Goal: Transaction & Acquisition: Purchase product/service

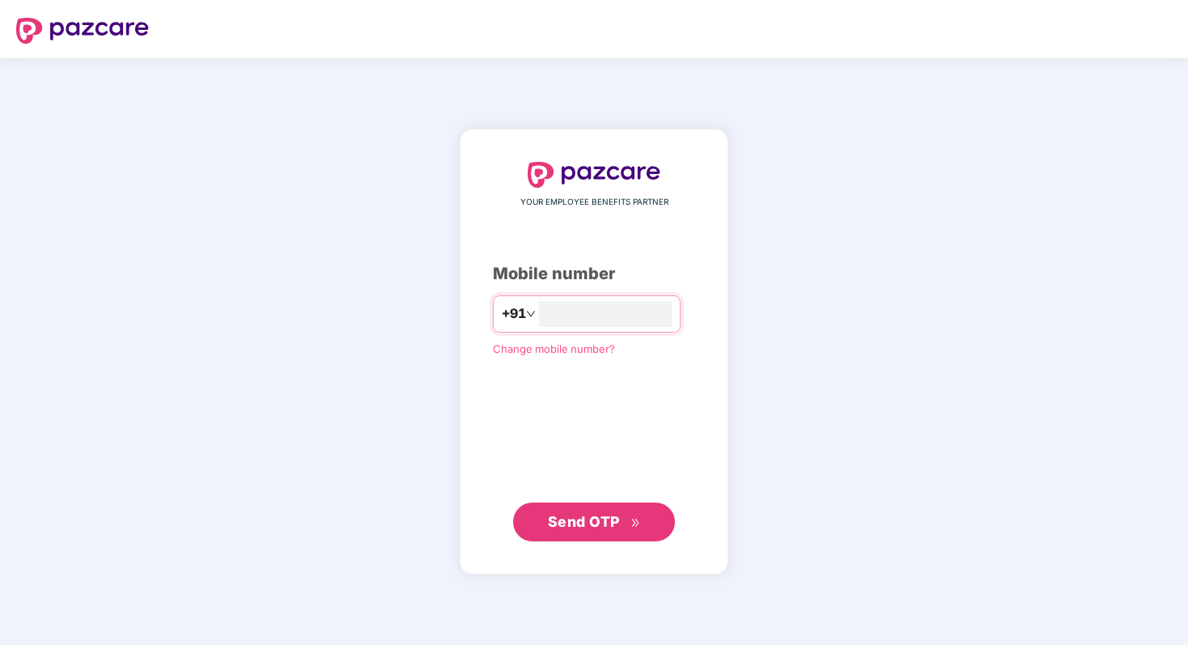
type input "**********"
click at [579, 510] on button "Send OTP" at bounding box center [594, 521] width 162 height 39
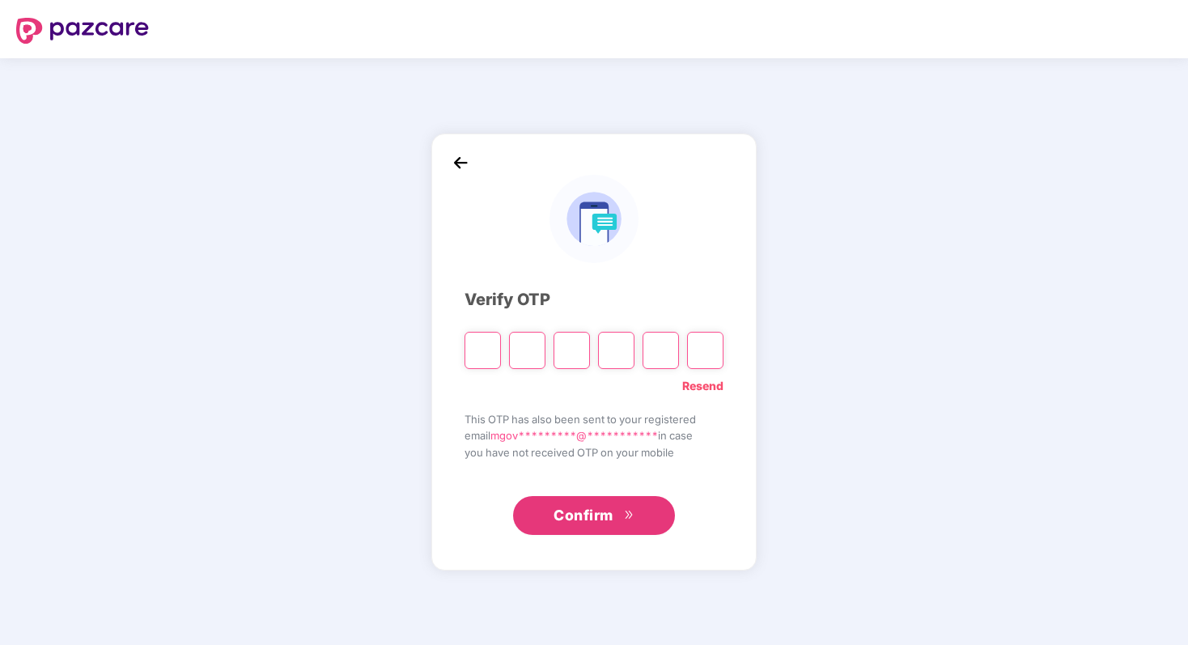
type input "*"
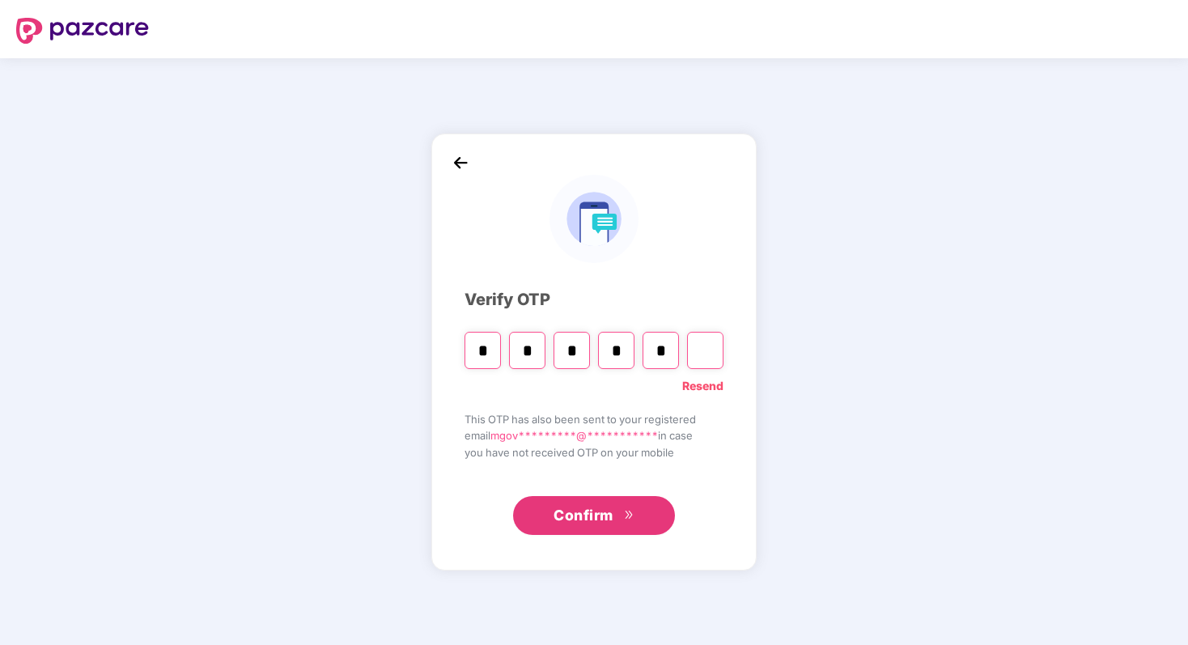
type input "*"
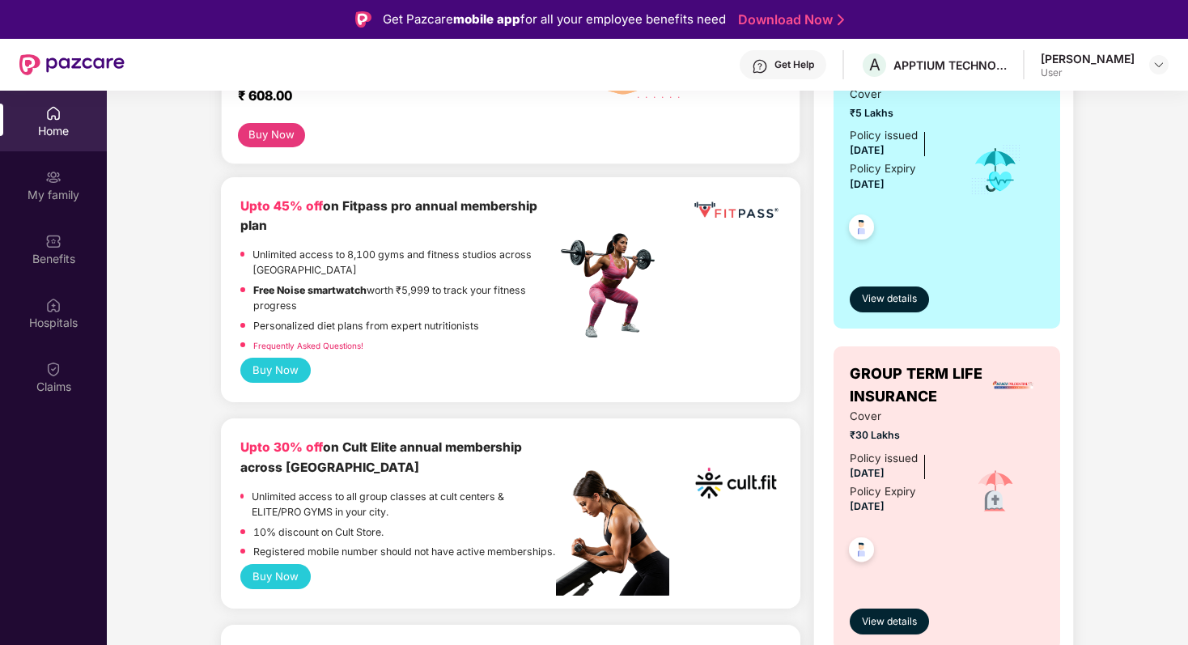
scroll to position [357, 0]
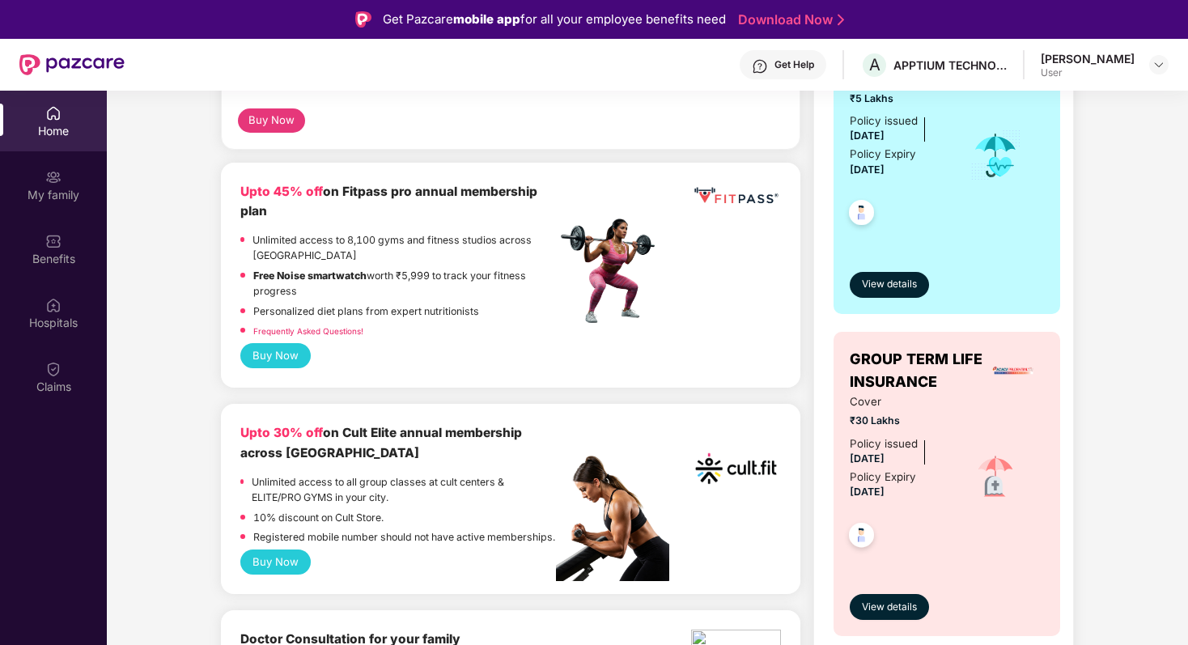
click at [289, 363] on button "Buy Now" at bounding box center [275, 355] width 70 height 25
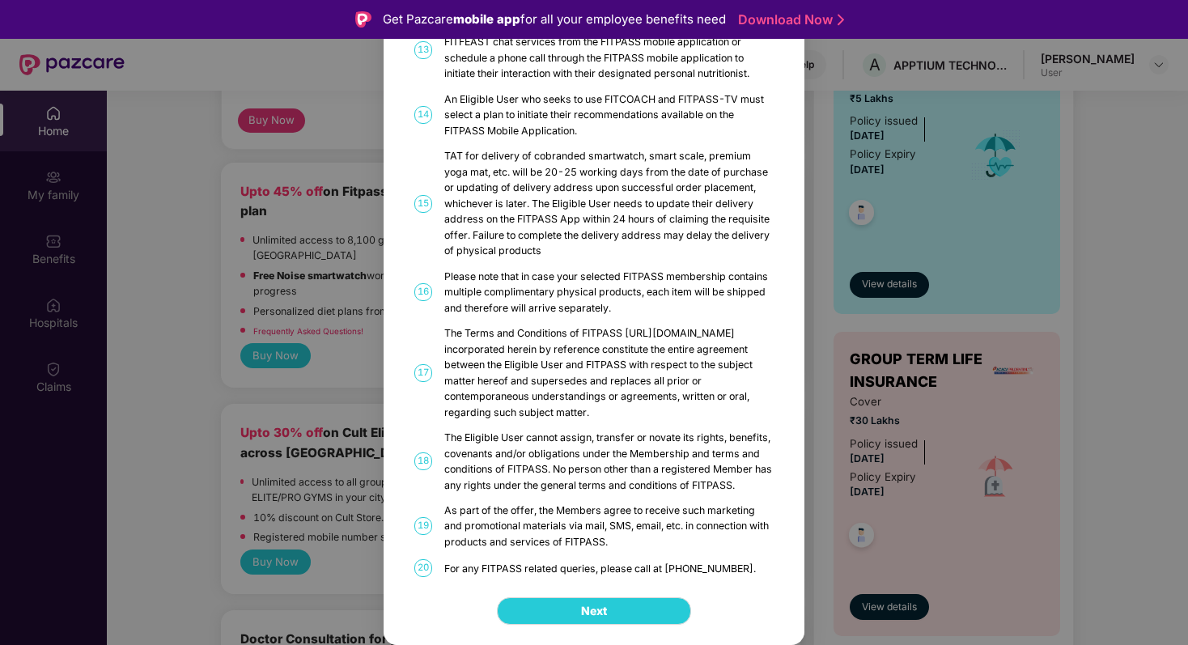
scroll to position [0, 0]
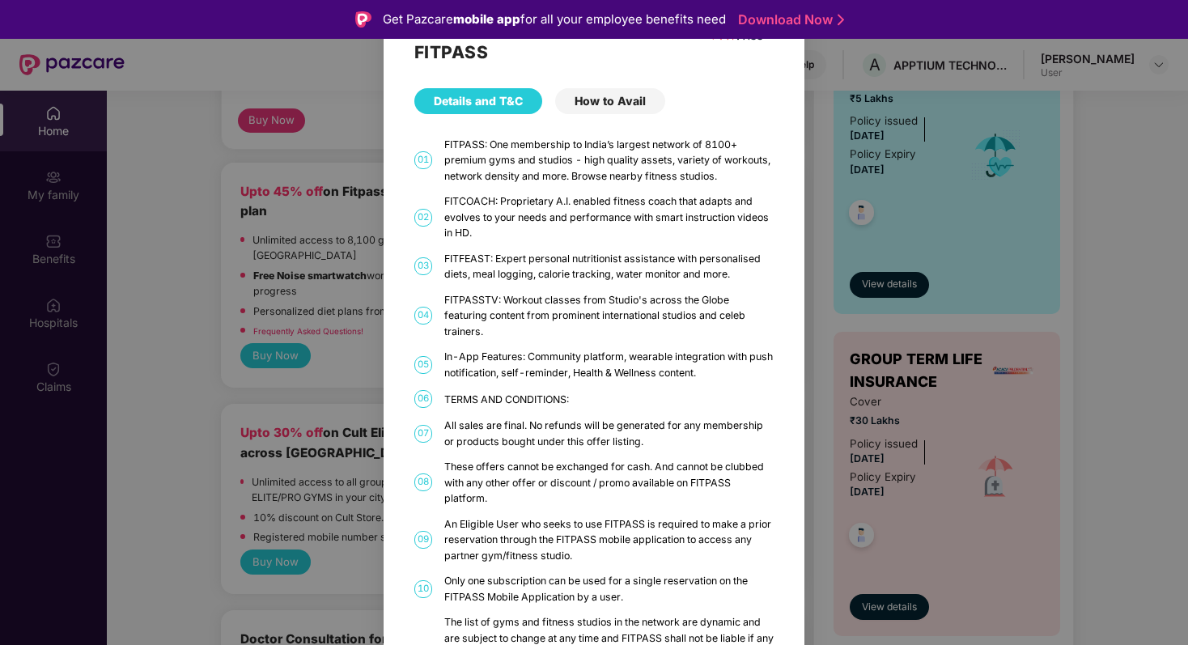
click at [609, 96] on div "How to Avail" at bounding box center [610, 101] width 110 height 26
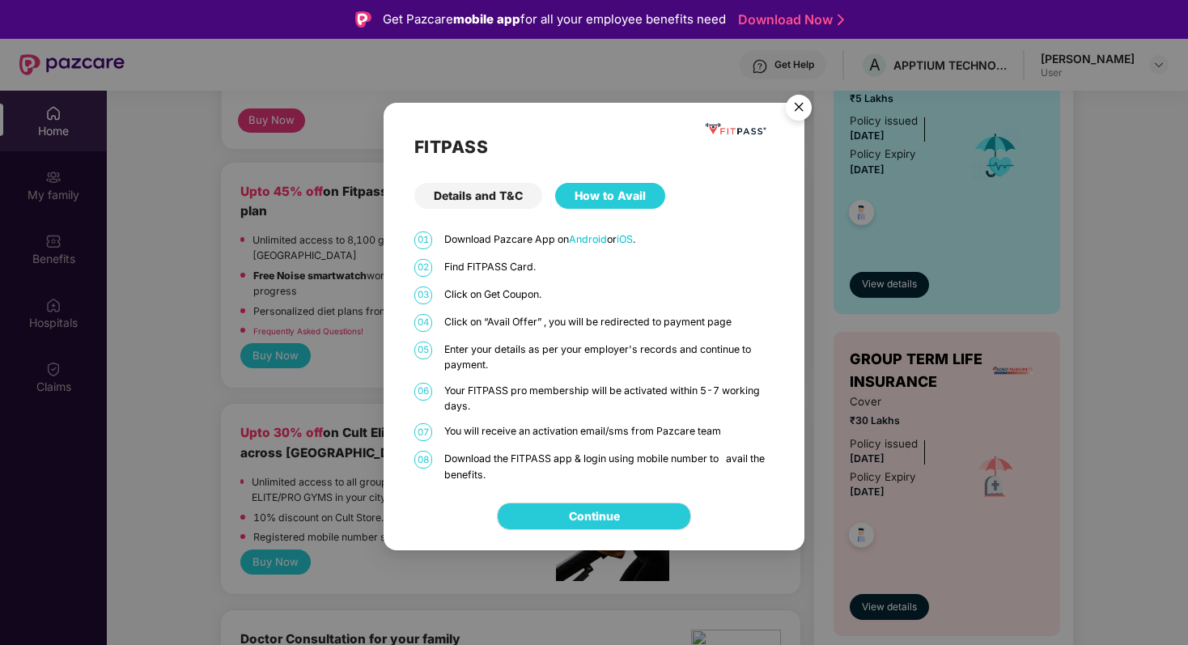
click at [790, 106] on img "Close" at bounding box center [798, 109] width 45 height 45
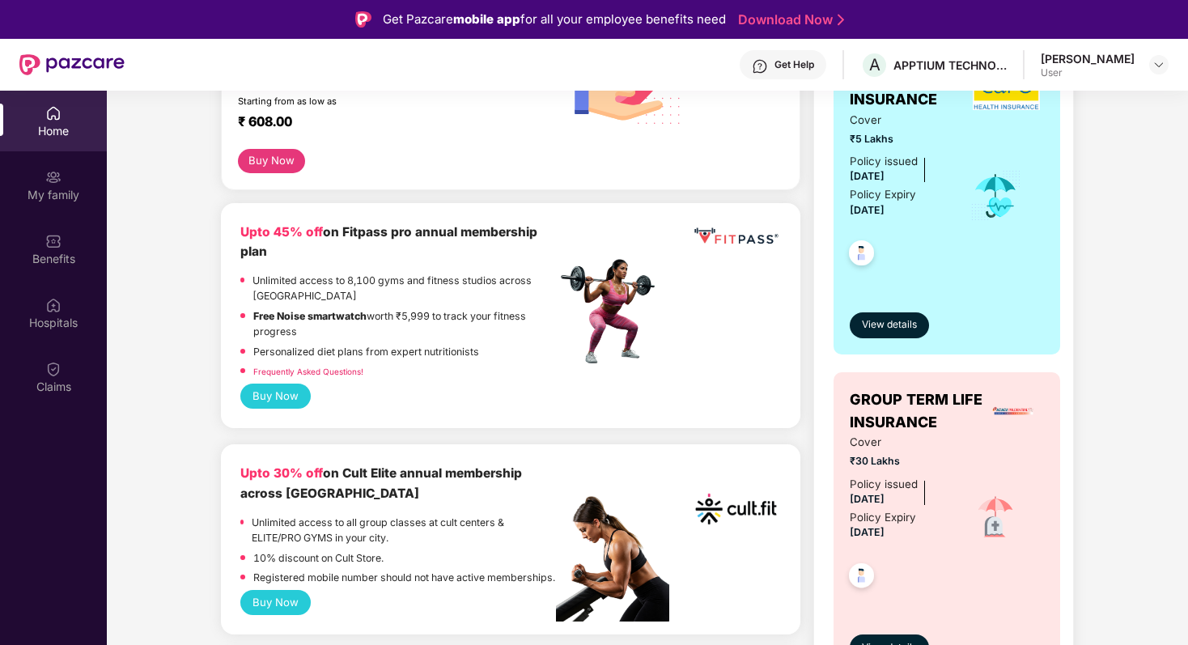
scroll to position [319, 0]
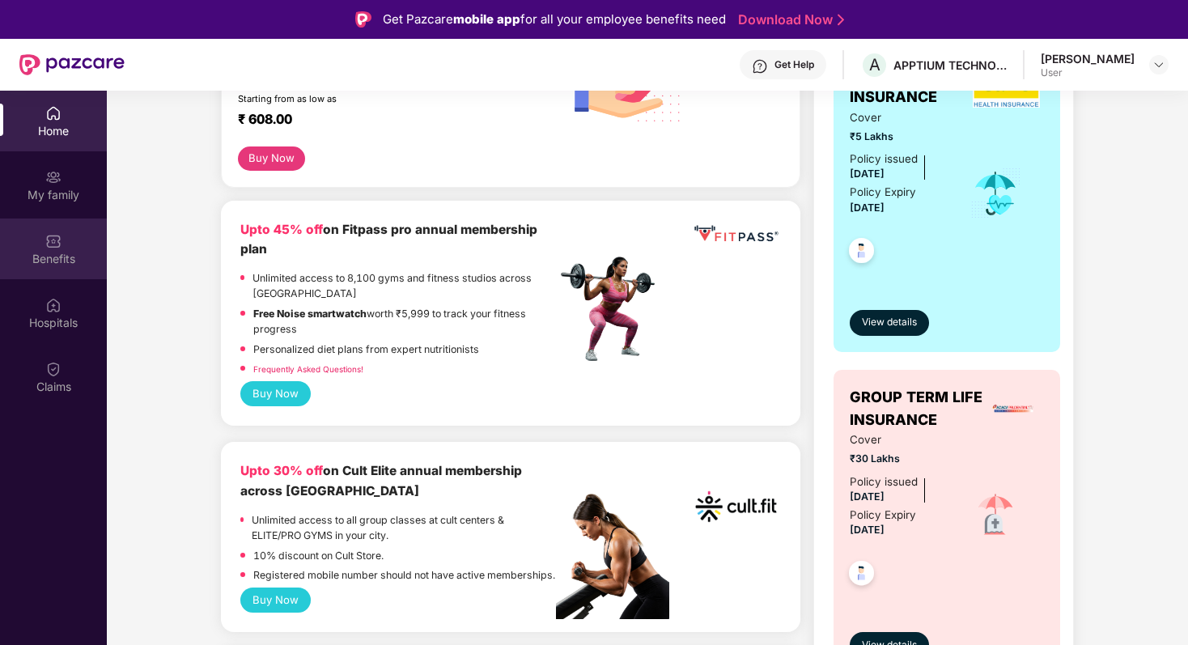
click at [42, 240] on div "Benefits" at bounding box center [53, 249] width 107 height 61
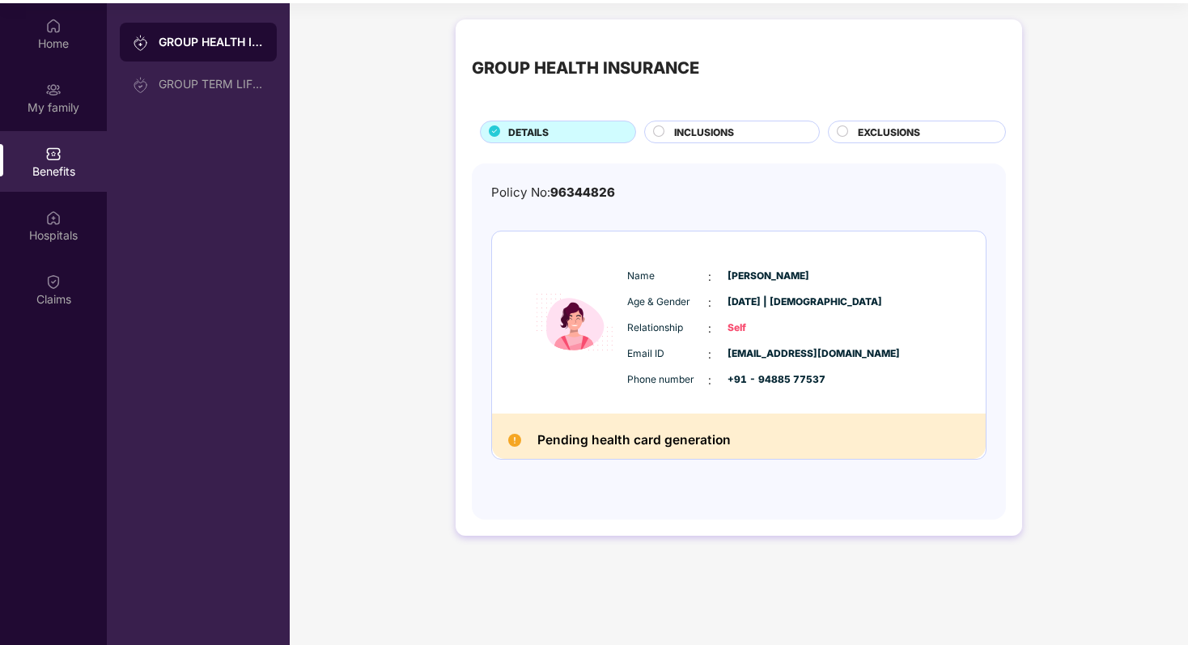
scroll to position [91, 0]
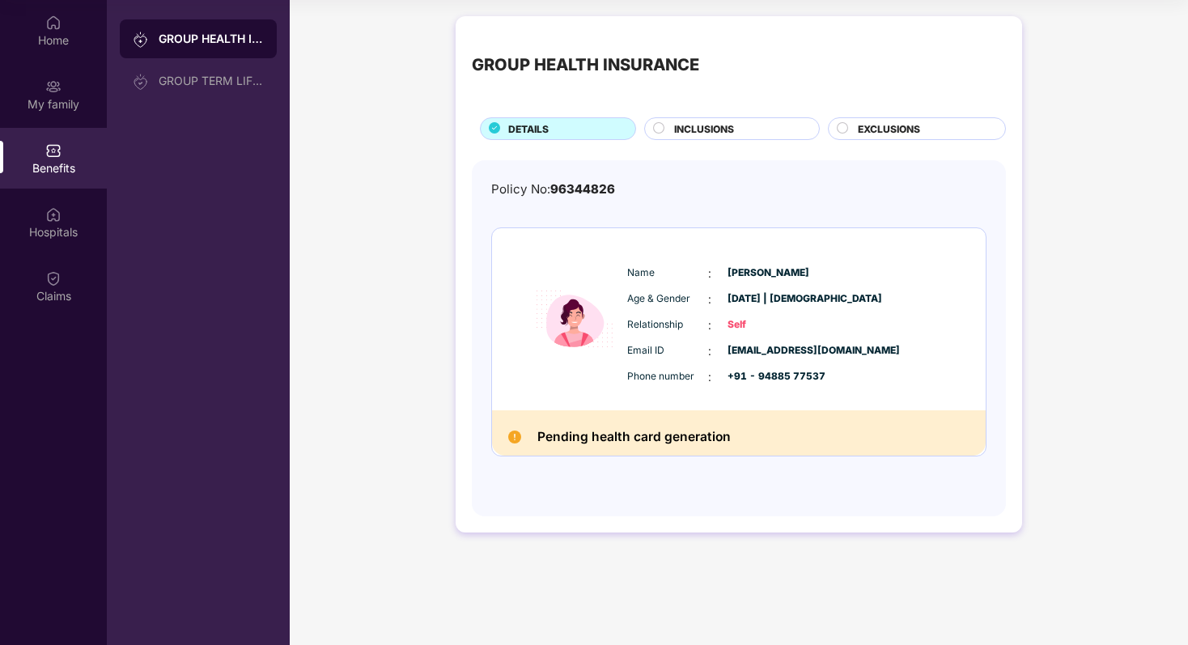
click at [661, 126] on circle at bounding box center [659, 127] width 11 height 11
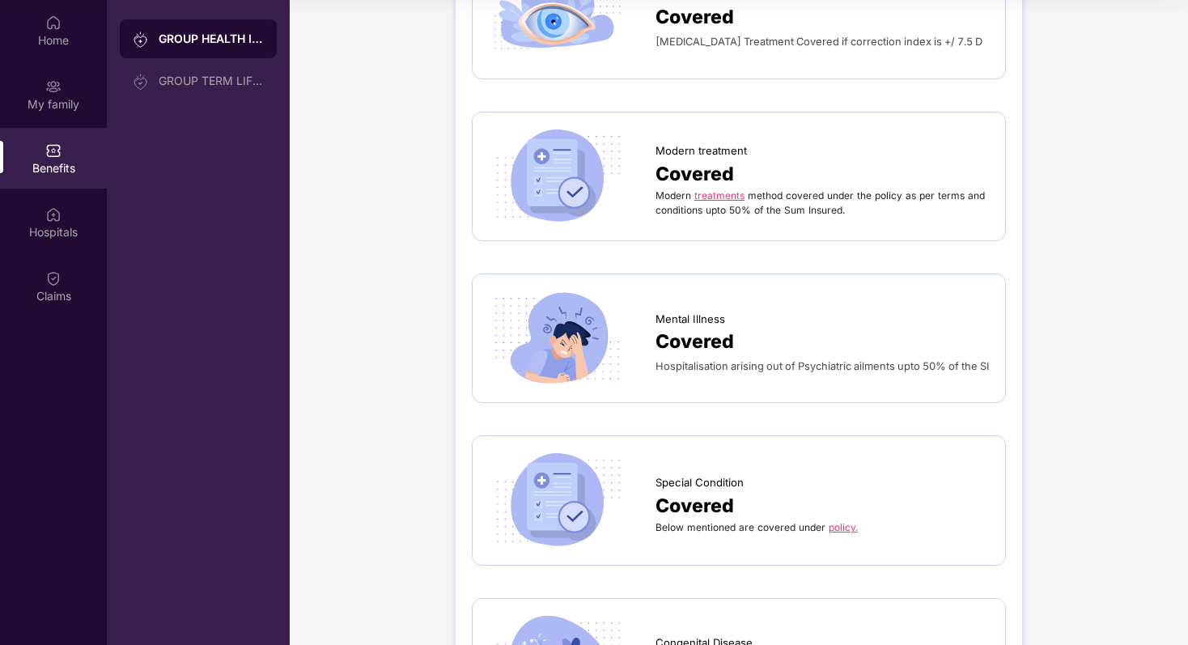
scroll to position [2652, 0]
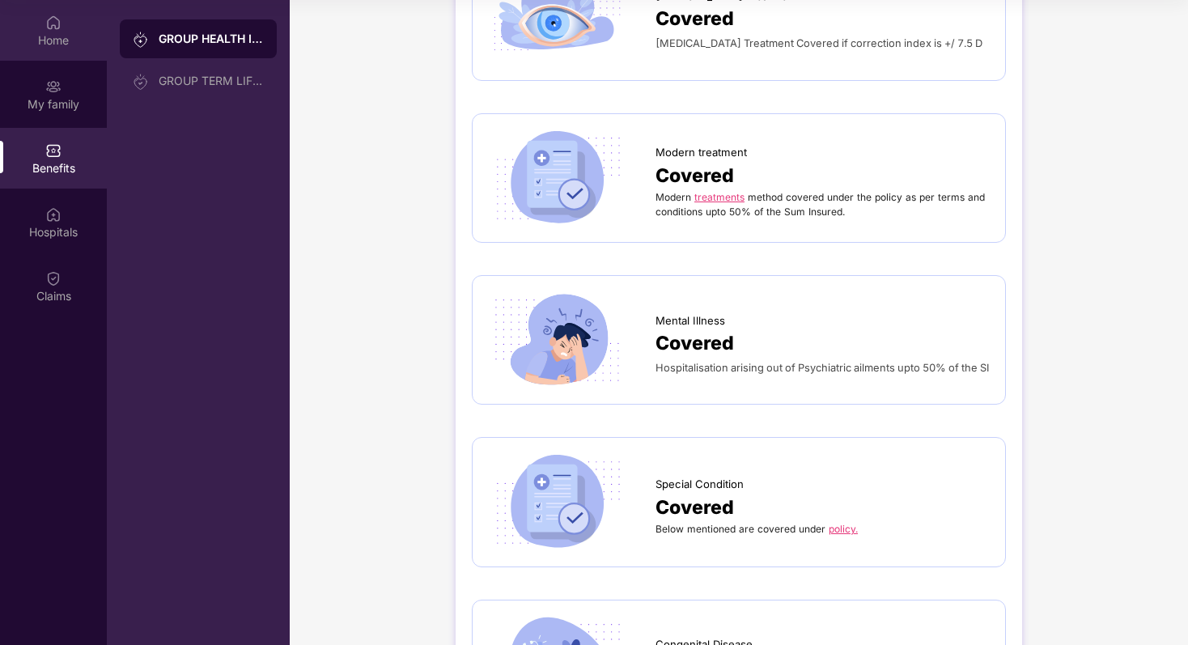
click at [59, 48] on div "Home" at bounding box center [53, 40] width 107 height 16
